Goal: Obtain resource: Download file/media

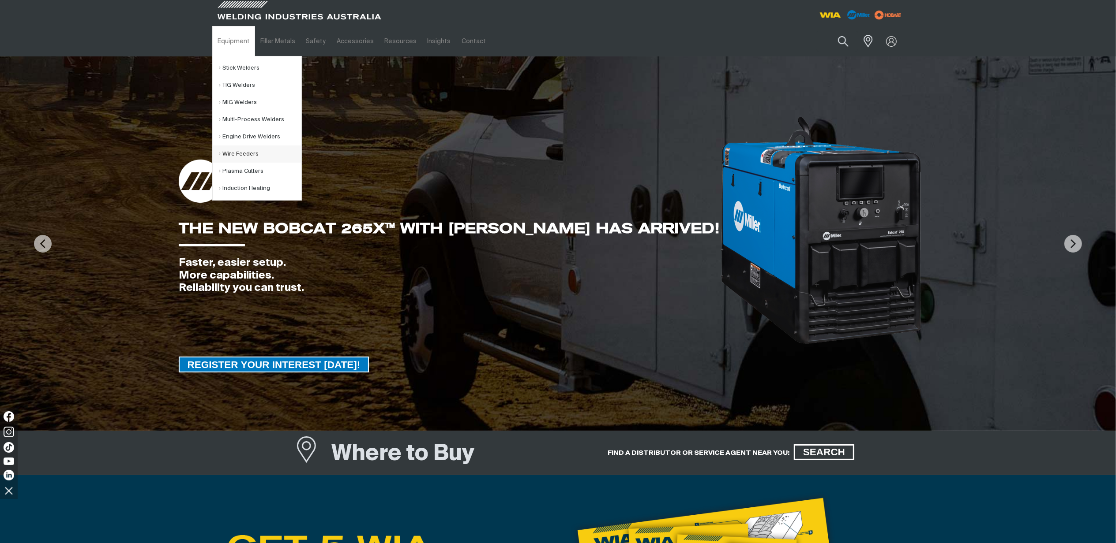
click at [238, 156] on link "Wire Feeders" at bounding box center [260, 154] width 82 height 17
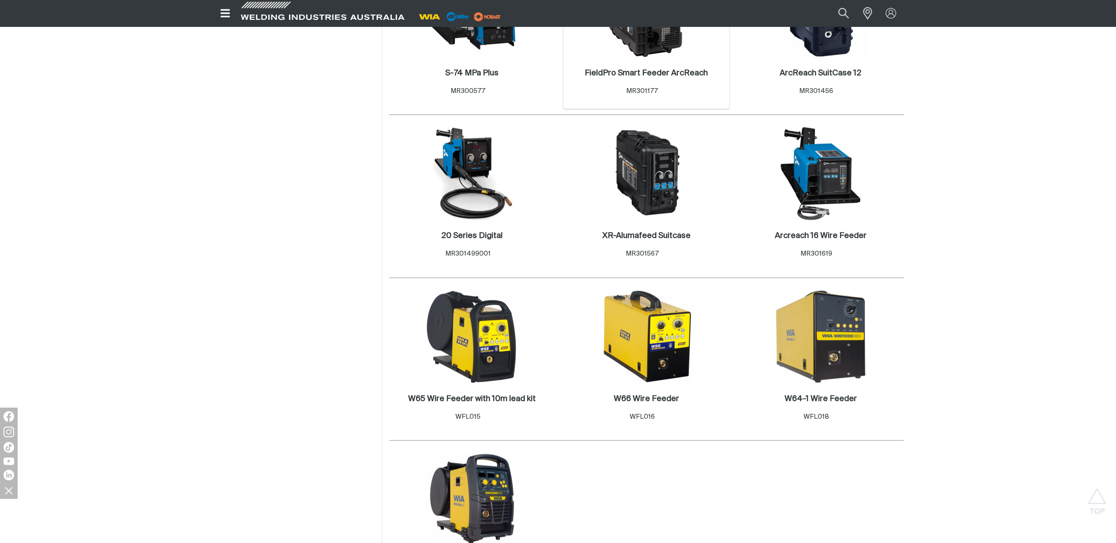
scroll to position [529, 0]
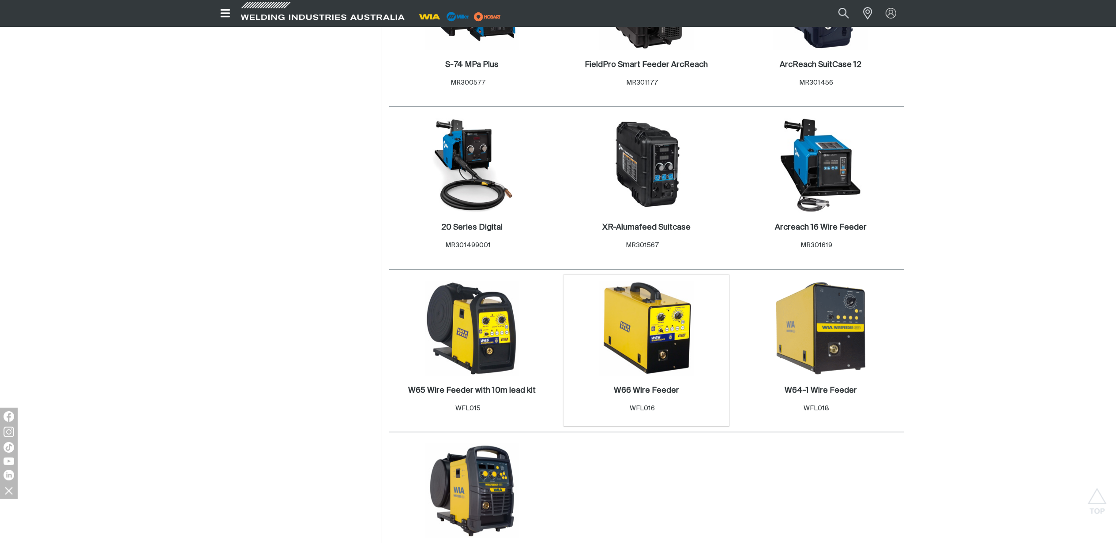
click at [633, 336] on img at bounding box center [646, 328] width 94 height 94
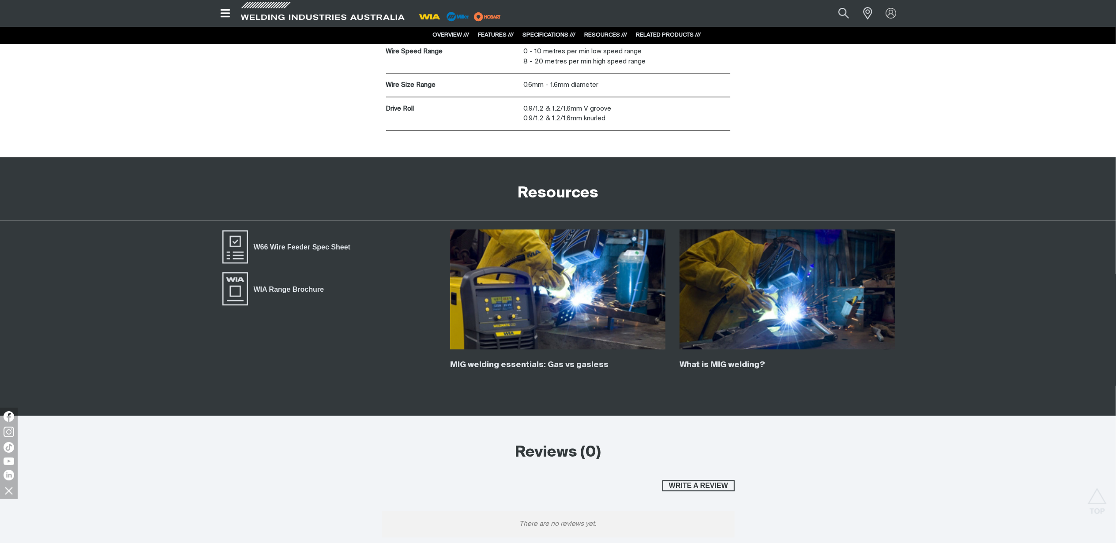
scroll to position [1294, 0]
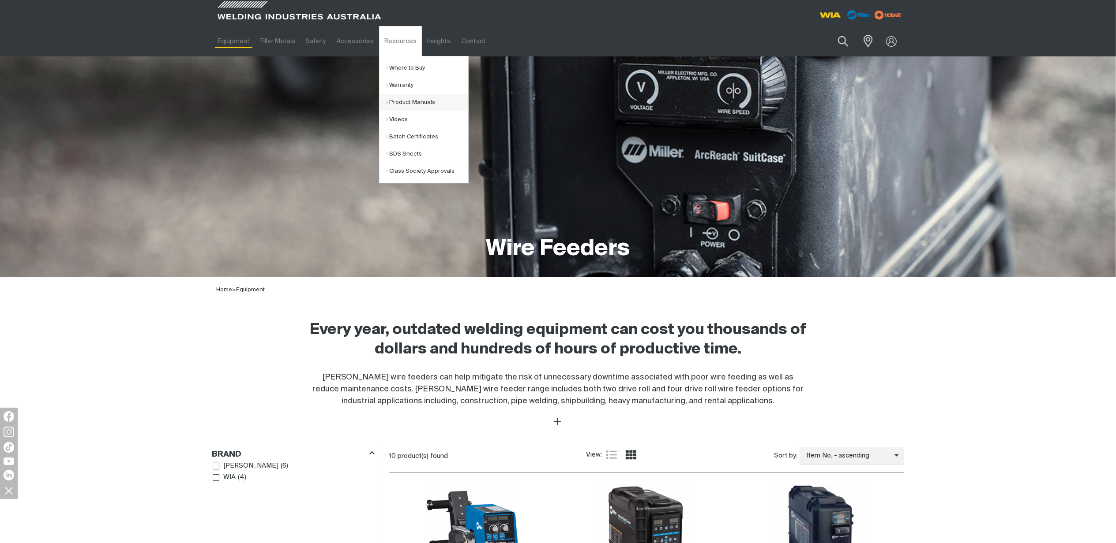
click at [401, 102] on link "Product Manuals" at bounding box center [427, 102] width 82 height 17
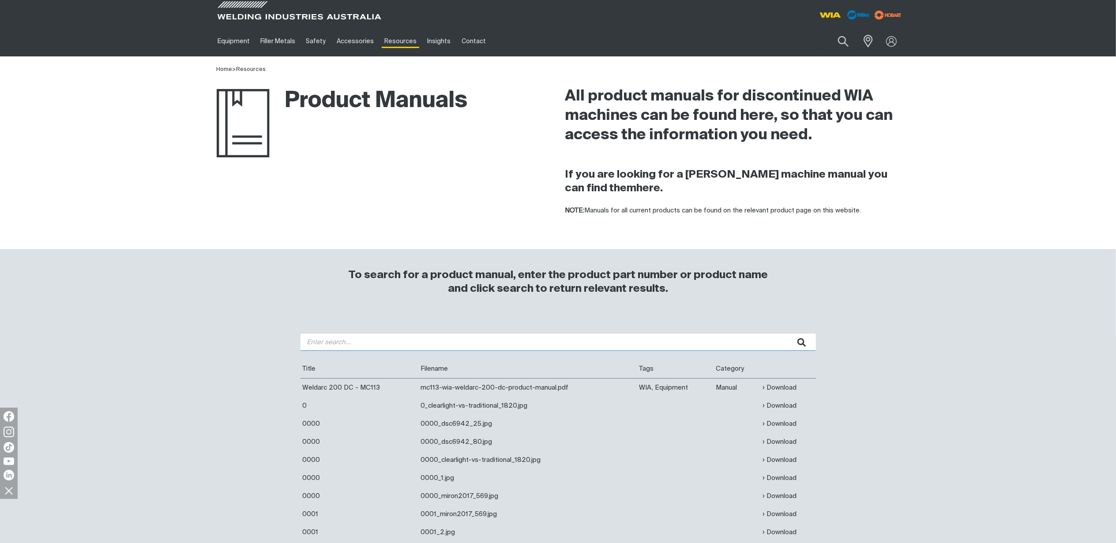
click at [528, 345] on input "search" at bounding box center [557, 342] width 515 height 17
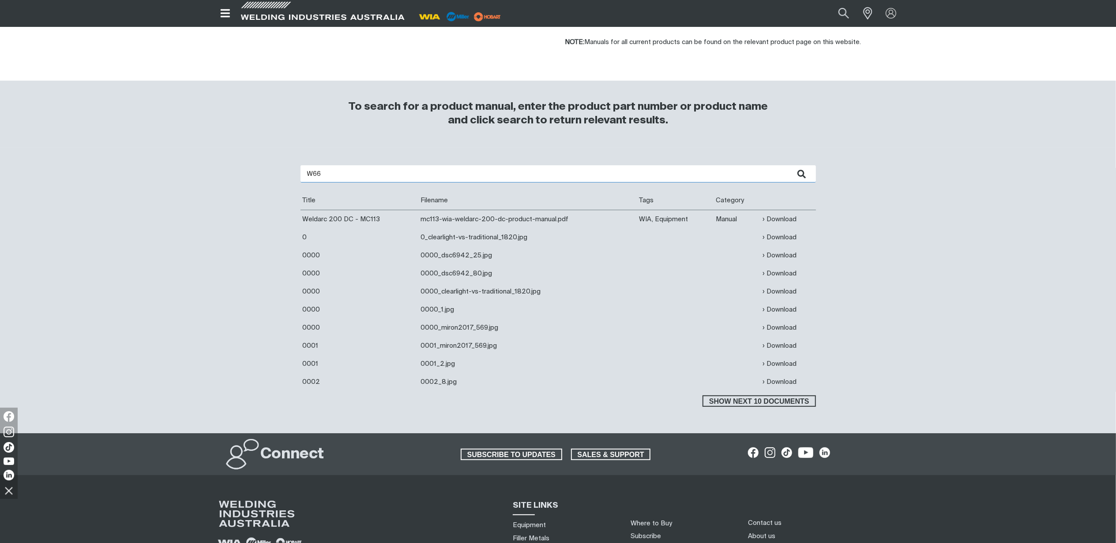
scroll to position [117, 0]
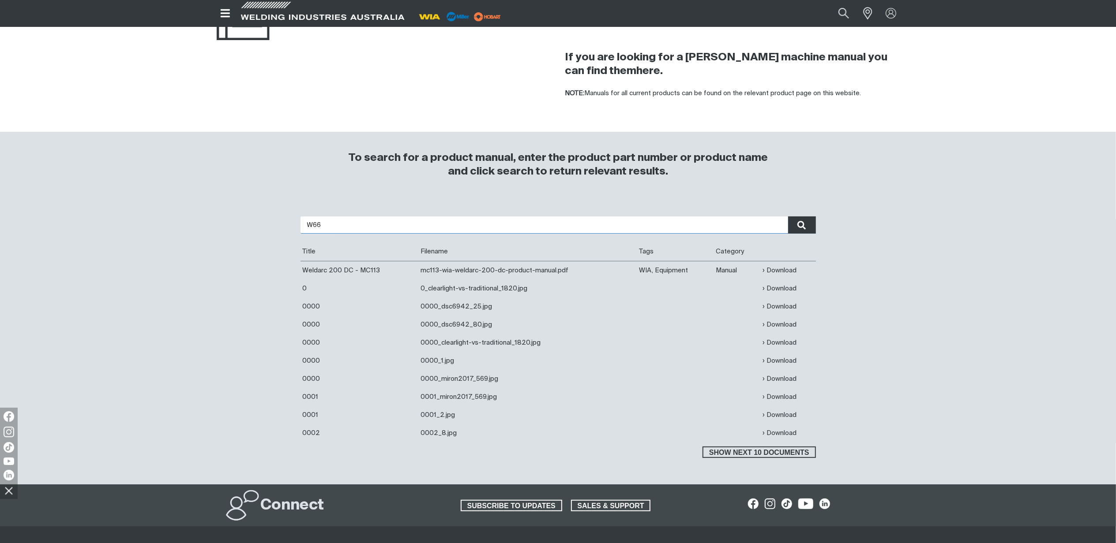
type input "W66"
click at [803, 228] on icon "submit" at bounding box center [801, 225] width 8 height 9
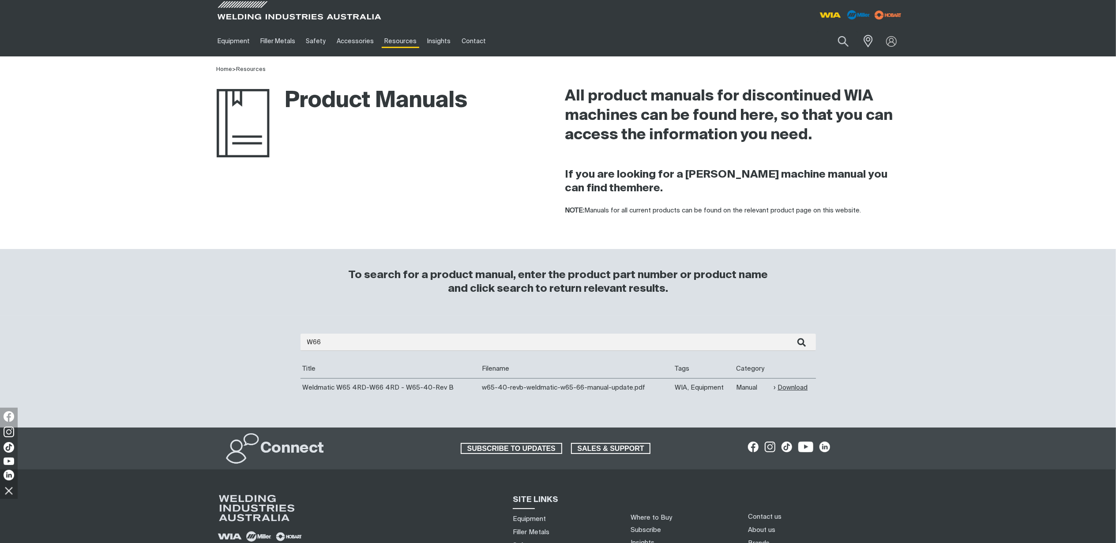
click at [794, 392] on link "Download" at bounding box center [790, 388] width 34 height 10
